Goal: Task Accomplishment & Management: Manage account settings

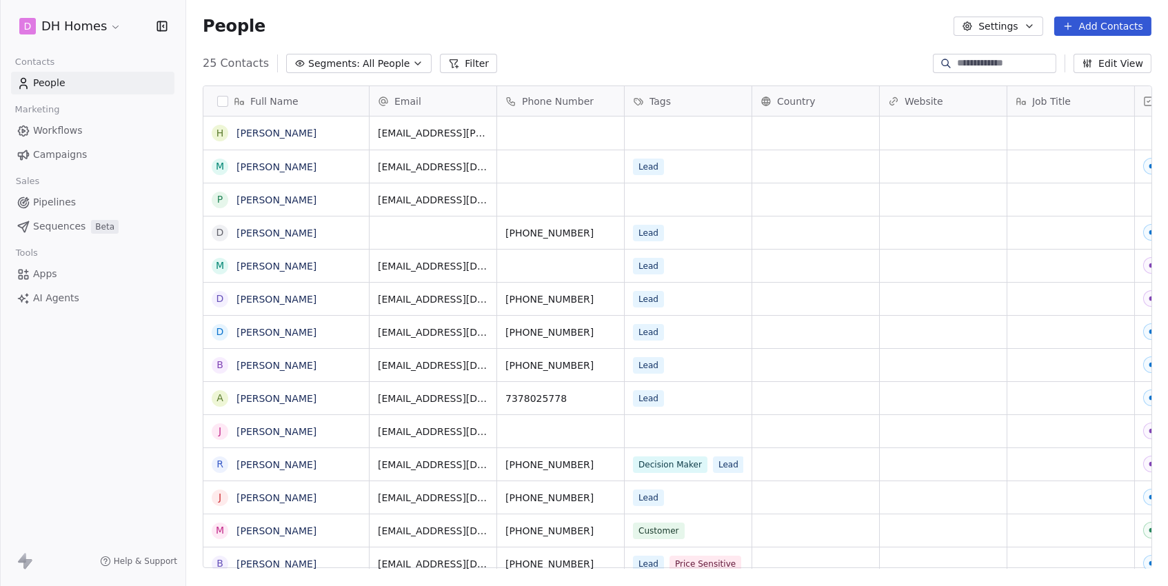
scroll to position [516, 981]
click at [58, 222] on span "Sequences" at bounding box center [59, 226] width 52 height 14
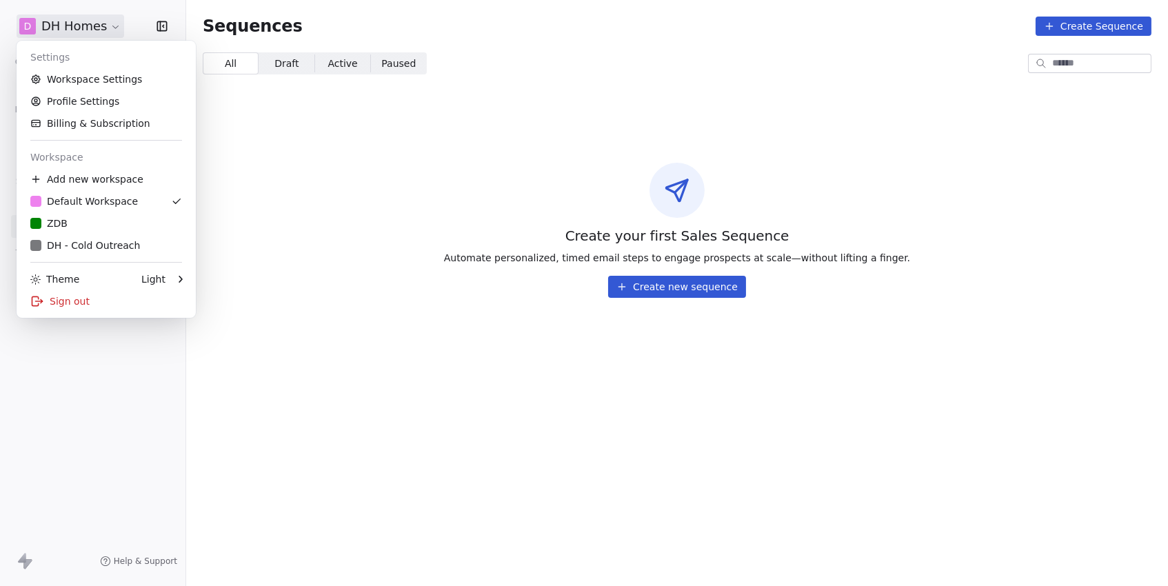
click at [51, 15] on html "D DH Homes Contacts People Marketing Workflows Campaigns Sales Pipelines Sequen…" at bounding box center [584, 293] width 1168 height 586
click at [105, 216] on div "ZDB" at bounding box center [106, 223] width 152 height 14
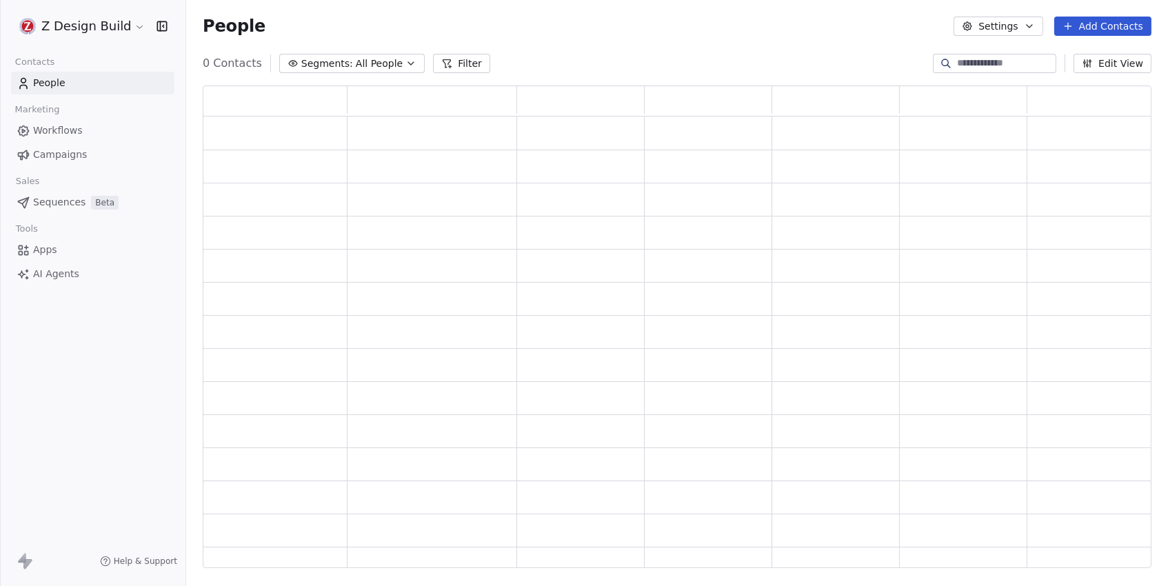
scroll to position [483, 948]
click at [59, 199] on span "Pipelines" at bounding box center [54, 202] width 43 height 14
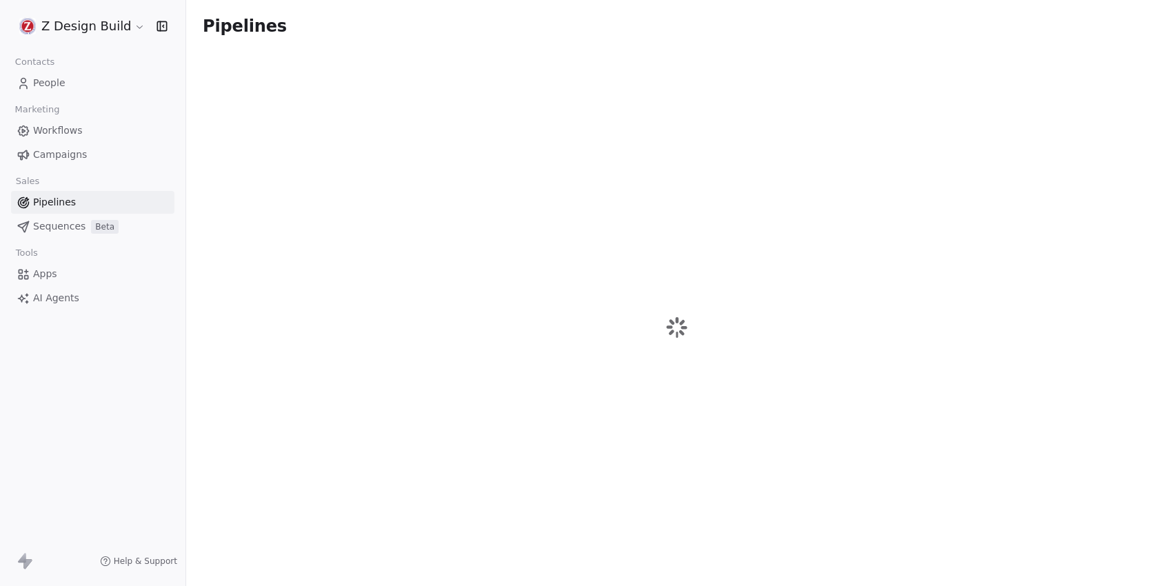
click at [59, 224] on span "Sequences" at bounding box center [59, 226] width 52 height 14
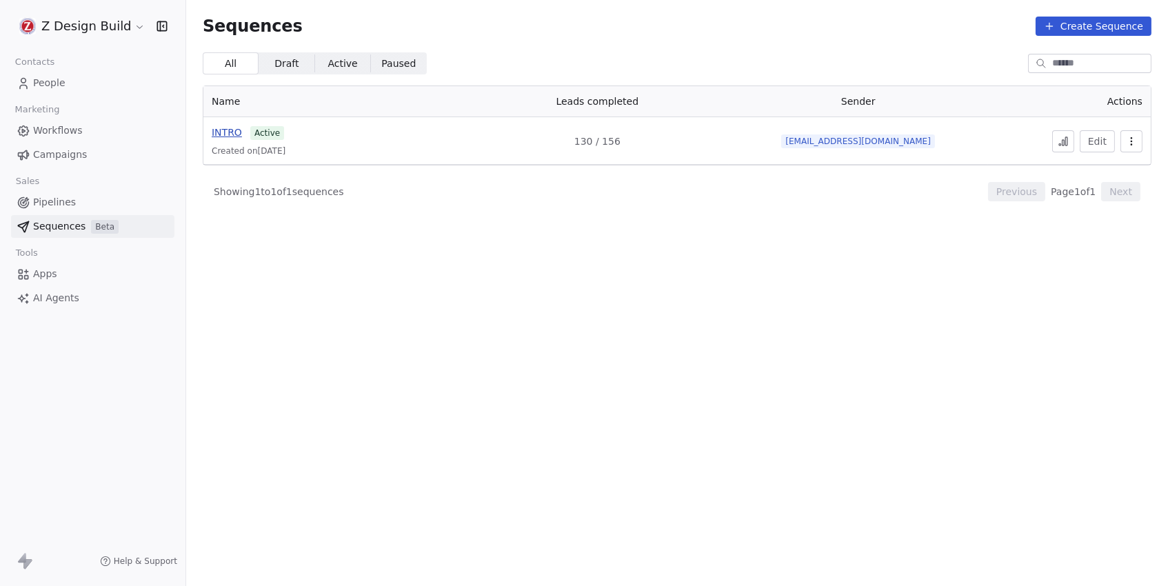
click at [226, 132] on span "INTRO" at bounding box center [227, 132] width 30 height 11
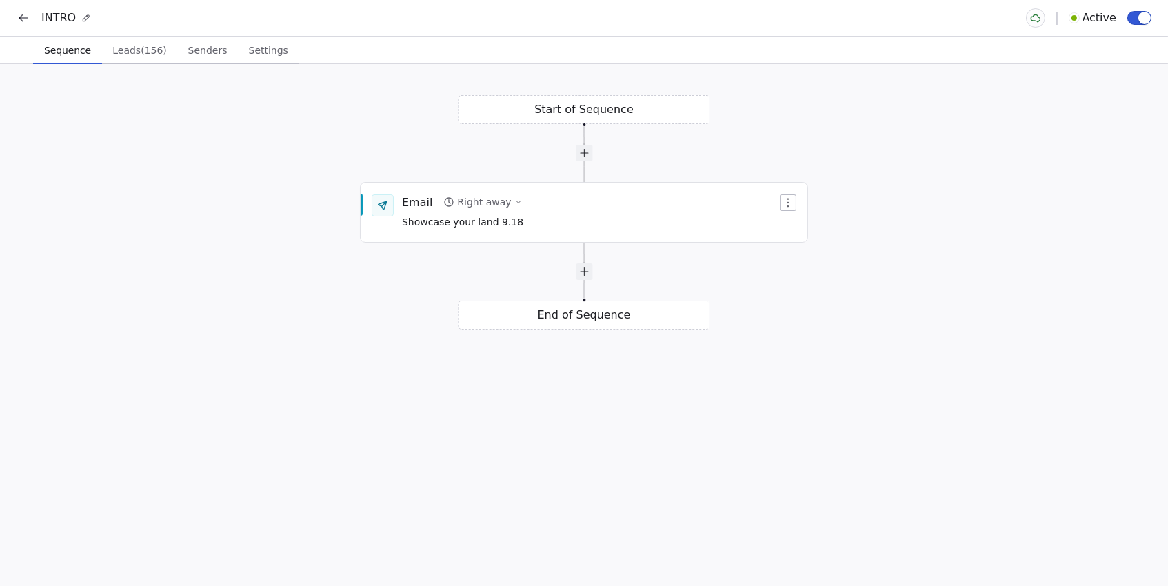
click at [219, 52] on span "Senders" at bounding box center [208, 50] width 50 height 19
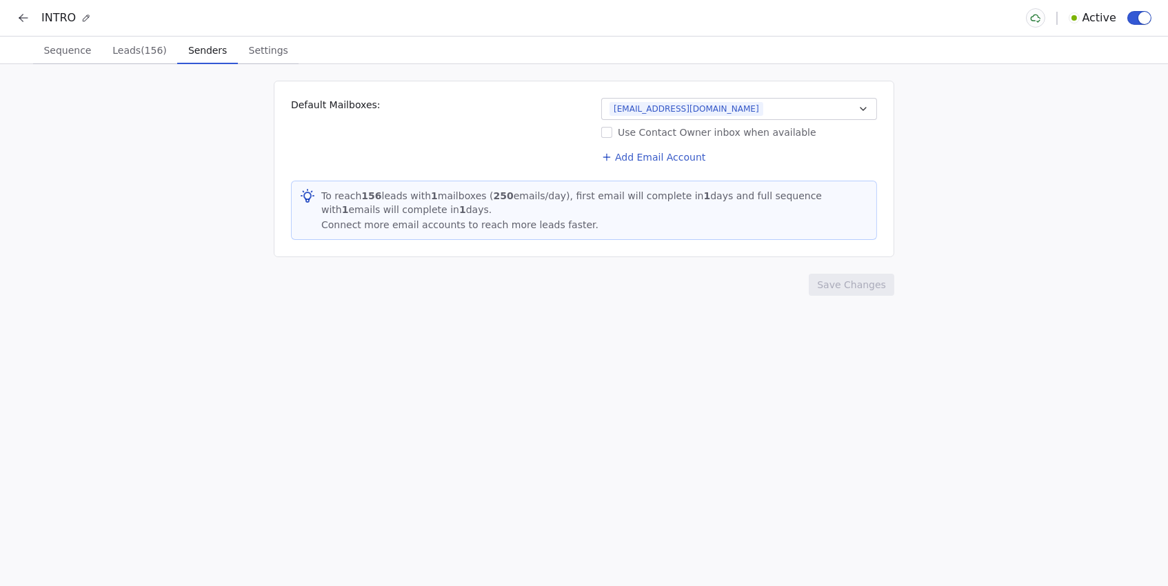
click at [733, 112] on button "[EMAIL_ADDRESS][DOMAIN_NAME]" at bounding box center [739, 109] width 276 height 22
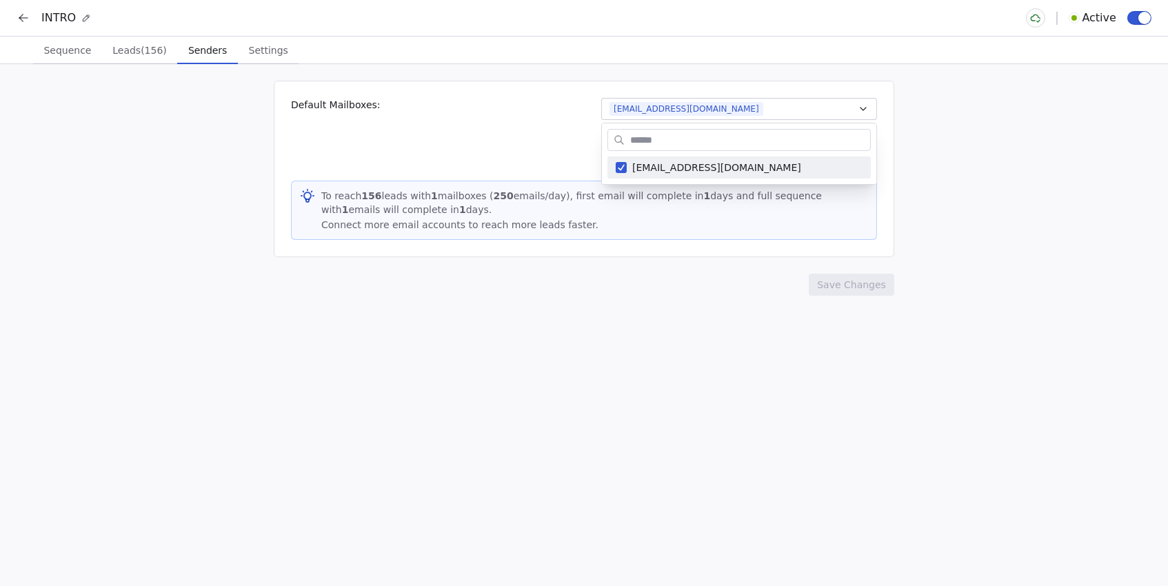
click at [702, 307] on html "INTRO Active Sequence Sequence Leads (156) Leads (156) Senders Senders Settings…" at bounding box center [584, 293] width 1168 height 586
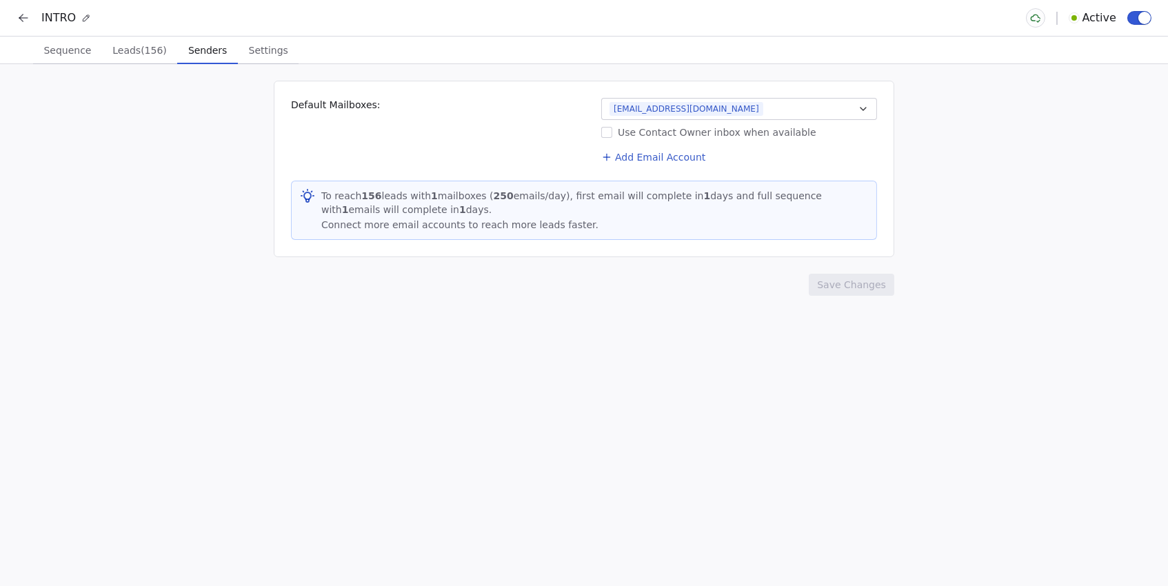
click at [21, 21] on icon at bounding box center [24, 18] width 14 height 14
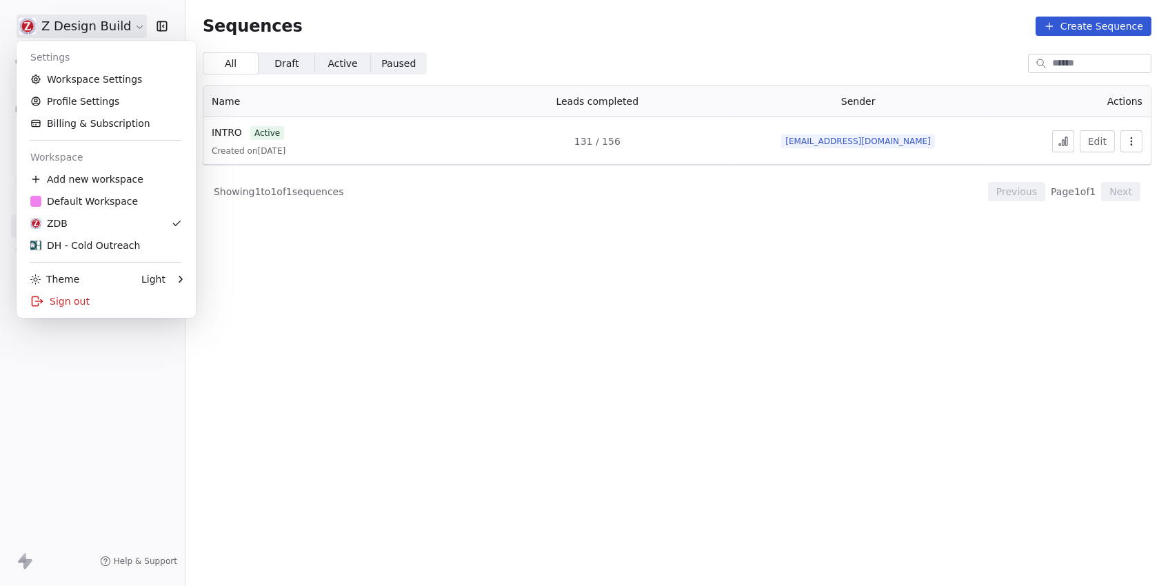
click at [63, 37] on html "Z Design Build Contacts People Marketing Workflows Campaigns Sales Pipelines Se…" at bounding box center [584, 293] width 1168 height 586
click at [140, 84] on link "Workspace Settings" at bounding box center [106, 79] width 168 height 22
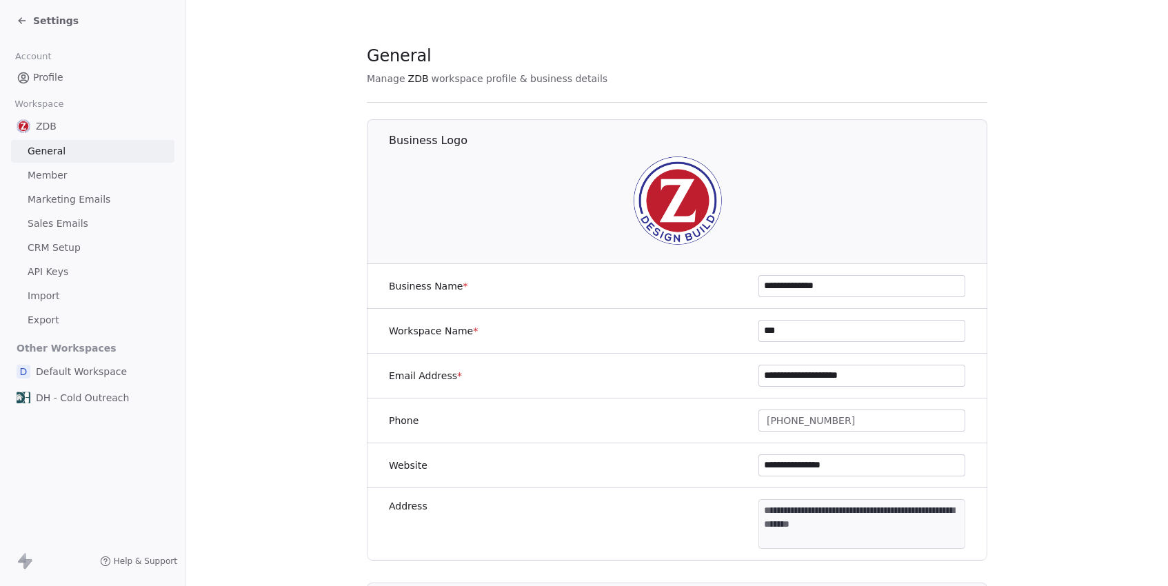
click at [54, 218] on span "Sales Emails" at bounding box center [58, 223] width 61 height 14
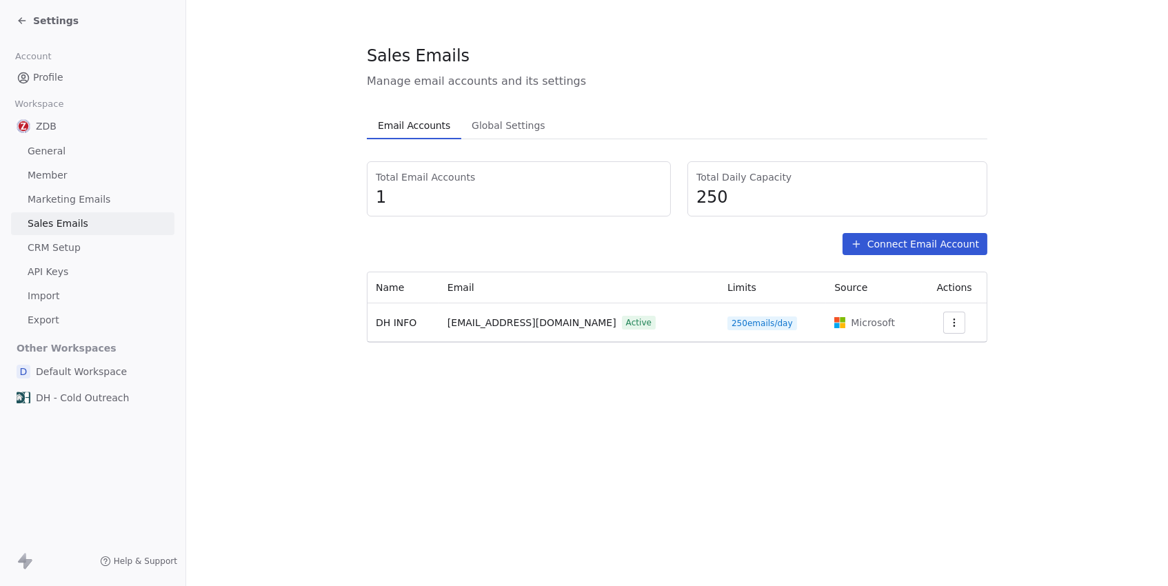
click at [61, 25] on span "Settings" at bounding box center [55, 21] width 45 height 14
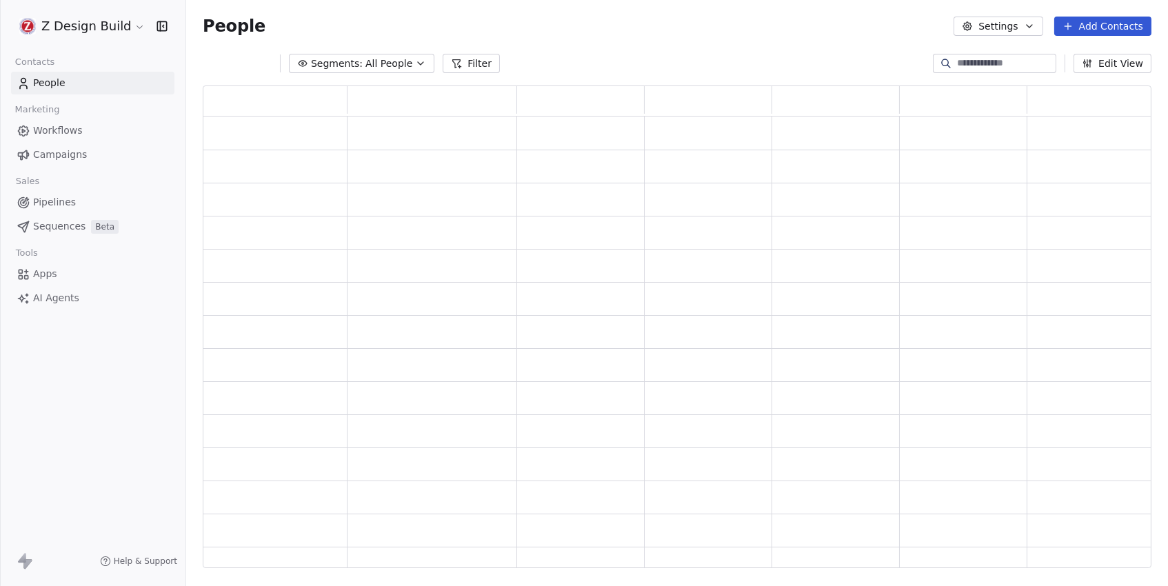
scroll to position [483, 948]
click at [48, 222] on span "Sequences" at bounding box center [59, 226] width 52 height 14
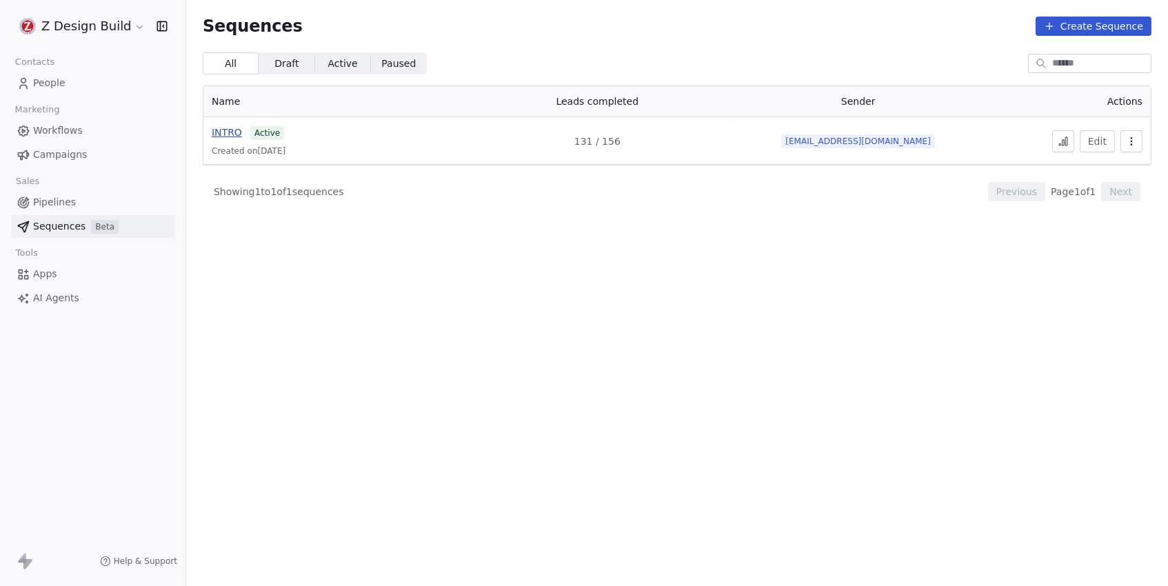
click at [229, 127] on span "INTRO" at bounding box center [227, 132] width 30 height 11
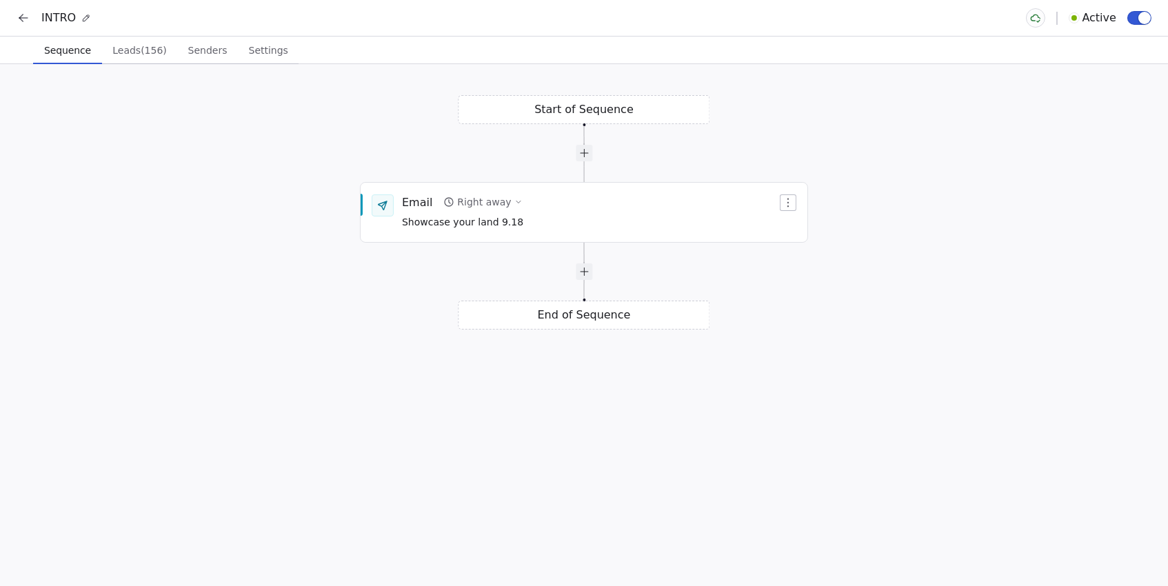
click at [206, 54] on span "Senders" at bounding box center [208, 50] width 50 height 19
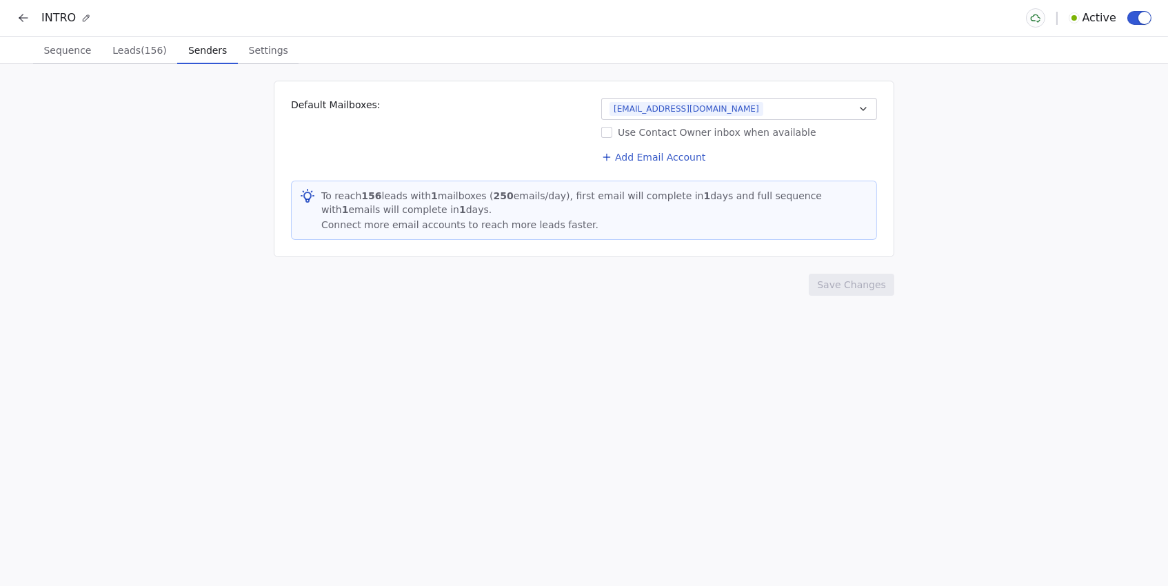
click at [17, 17] on icon at bounding box center [24, 18] width 14 height 14
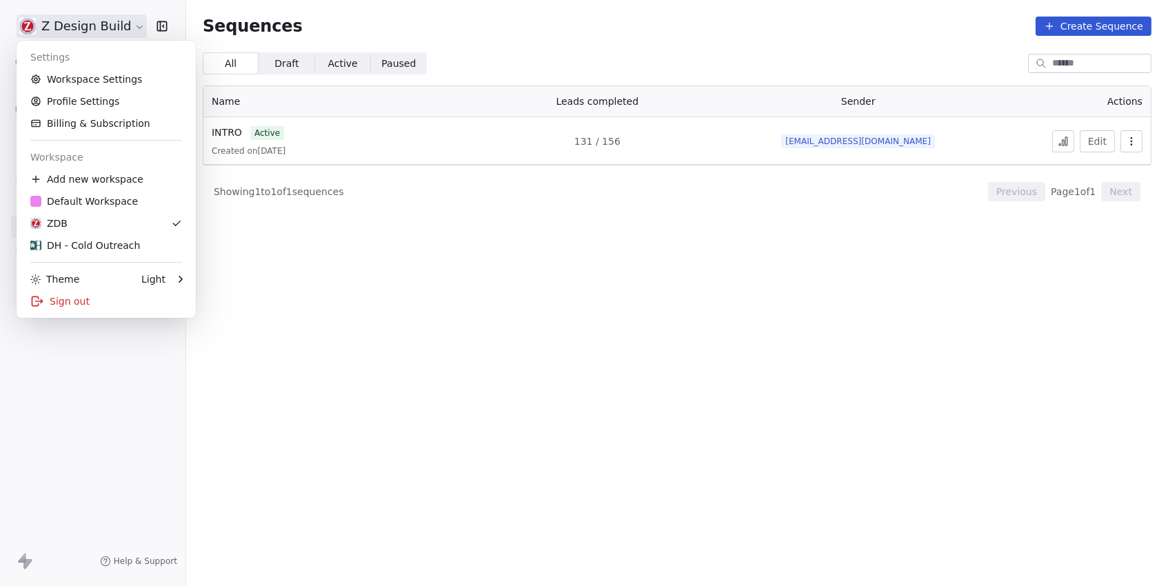
click at [70, 26] on html "Z Design Build Contacts People Marketing Workflows Campaigns Sales Pipelines Se…" at bounding box center [584, 293] width 1168 height 586
click at [77, 76] on link "Workspace Settings" at bounding box center [106, 79] width 168 height 22
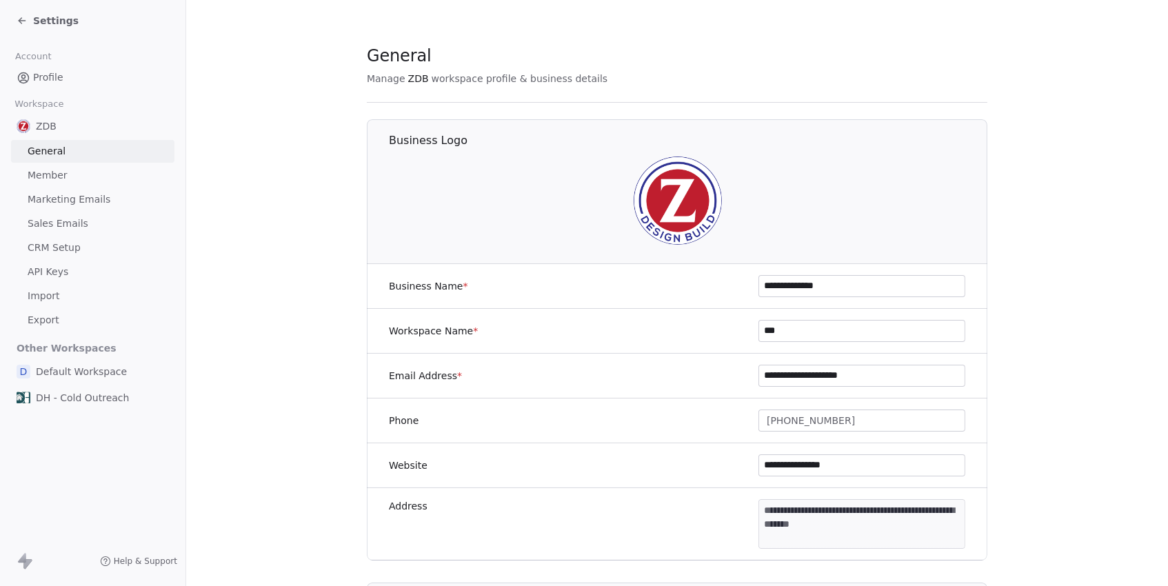
click at [63, 219] on span "Sales Emails" at bounding box center [58, 223] width 61 height 14
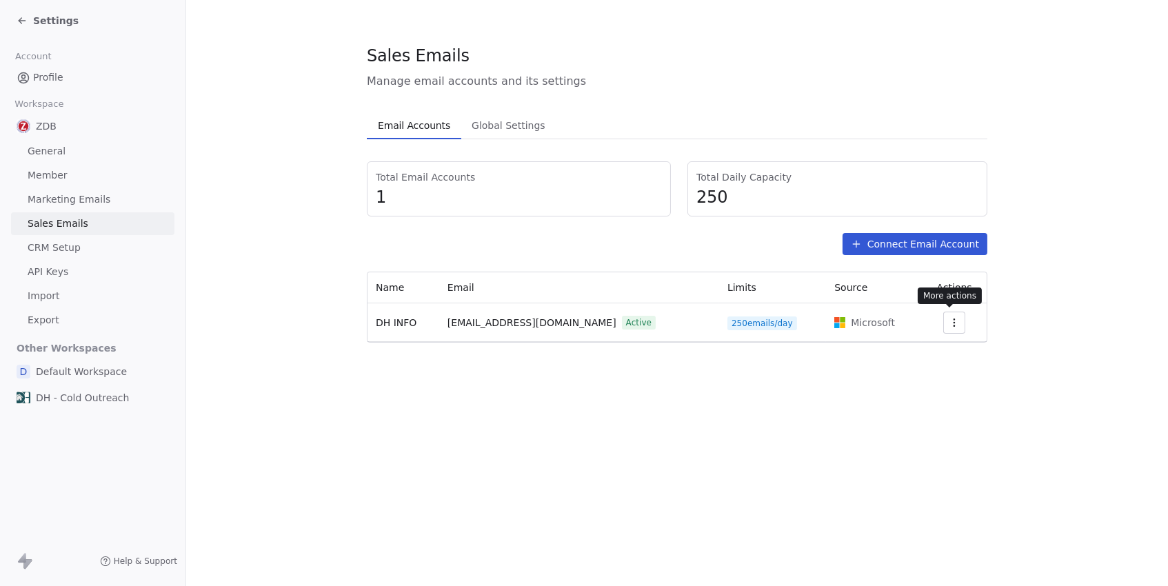
click at [952, 320] on icon "button" at bounding box center [953, 322] width 11 height 11
click at [917, 346] on span "Settings" at bounding box center [927, 352] width 39 height 14
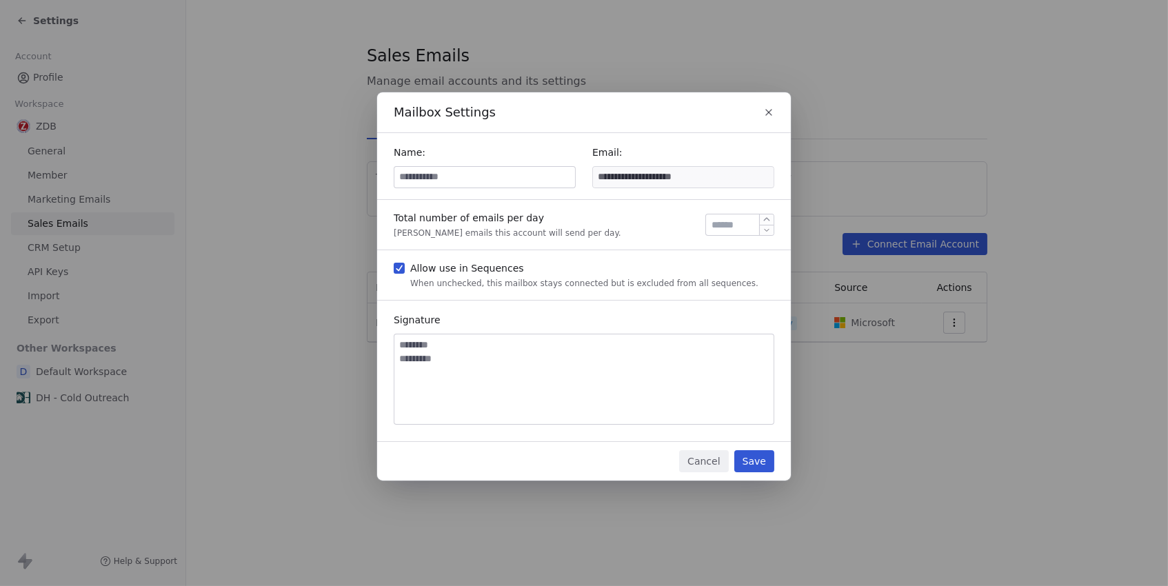
click at [766, 222] on icon "button" at bounding box center [767, 219] width 10 height 10
click at [766, 230] on icon "button" at bounding box center [767, 230] width 6 height 3
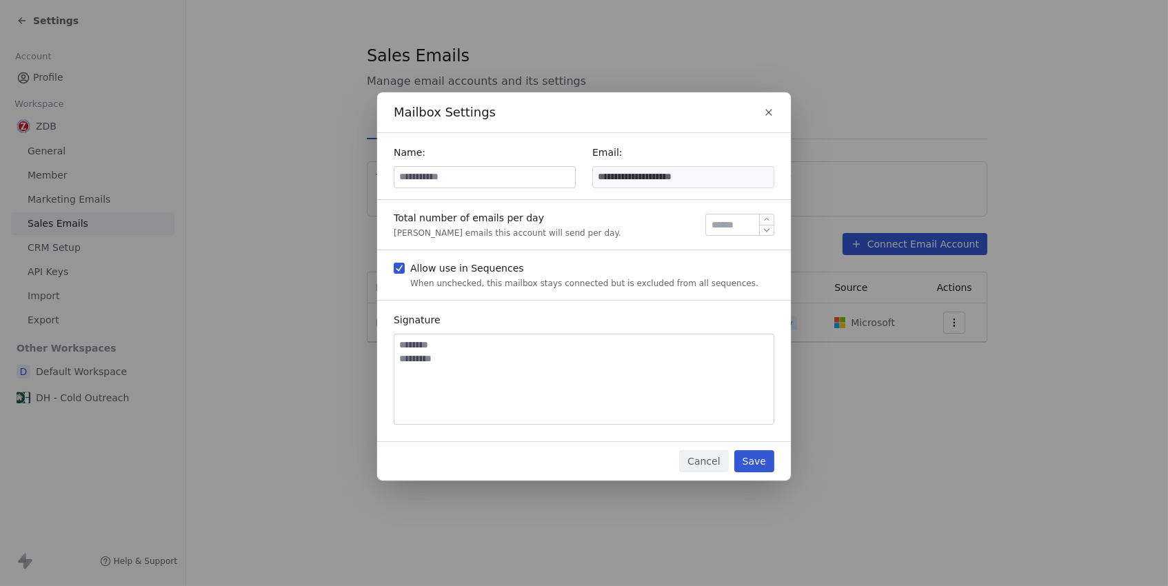
click at [766, 230] on icon "button" at bounding box center [767, 230] width 6 height 3
type input "***"
click at [709, 474] on div "Cancel Save" at bounding box center [584, 461] width 414 height 39
click at [704, 467] on button "Cancel" at bounding box center [703, 461] width 49 height 22
